Goal: Check status: Check status

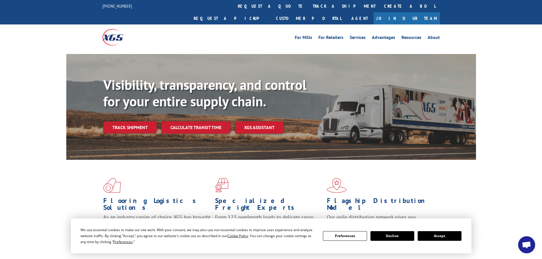
drag, startPoint x: 0, startPoint y: 0, endPoint x: 258, endPoint y: 5, distance: 257.5
click at [308, 5] on link "track a shipment" at bounding box center [343, 6] width 71 height 12
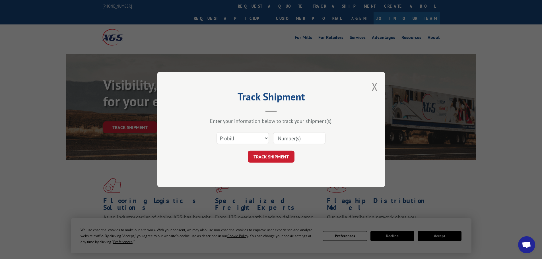
click at [285, 140] on input at bounding box center [299, 138] width 52 height 12
paste input "17227537"
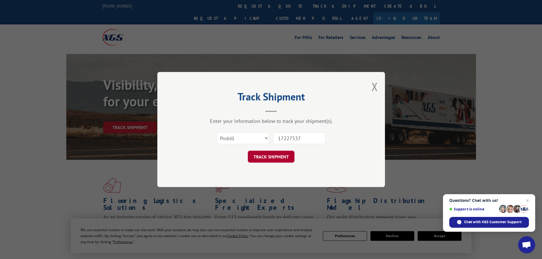
type input "17227537"
click at [273, 157] on button "TRACK SHIPMENT" at bounding box center [271, 157] width 47 height 12
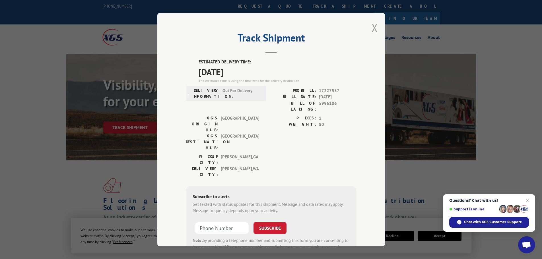
click at [374, 27] on button "Close modal" at bounding box center [375, 27] width 6 height 15
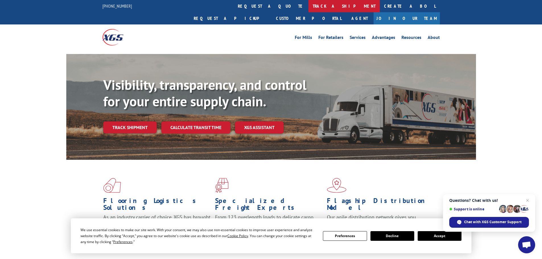
click at [308, 7] on link "track a shipment" at bounding box center [343, 6] width 71 height 12
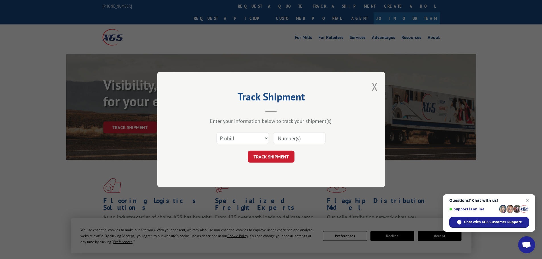
click at [295, 140] on input at bounding box center [299, 138] width 52 height 12
paste input "16754855"
type input "16754855"
click at [279, 155] on button "TRACK SHIPMENT" at bounding box center [271, 157] width 47 height 12
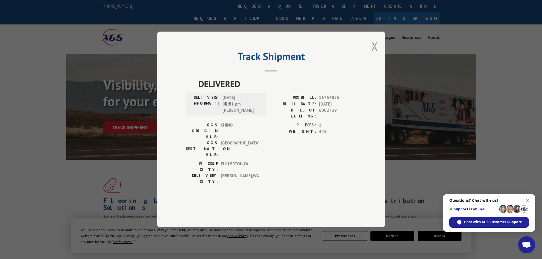
click at [379, 63] on div "Track Shipment DELIVERED DELIVERY INFORMATION: [DATE] 02:33 pm [PERSON_NAME]: 1…" at bounding box center [271, 130] width 228 height 196
click at [376, 54] on button "Close modal" at bounding box center [375, 46] width 6 height 15
